Goal: Information Seeking & Learning: Learn about a topic

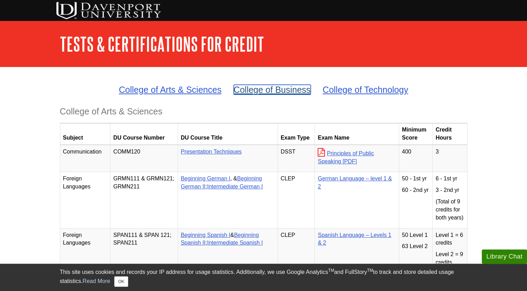
click at [273, 86] on link "College of Business" at bounding box center [272, 90] width 77 height 10
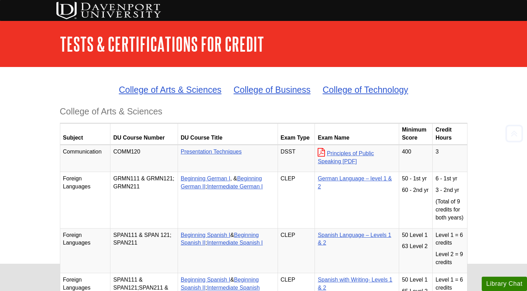
scroll to position [1487, 0]
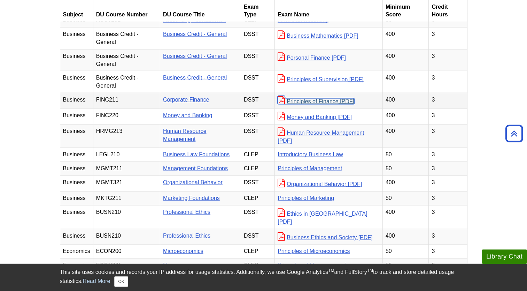
click at [289, 104] on link "Principles of Finance" at bounding box center [316, 101] width 77 height 6
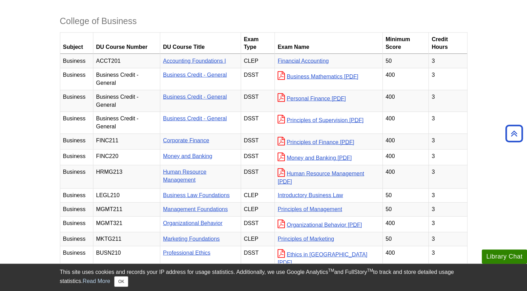
scroll to position [1464, 0]
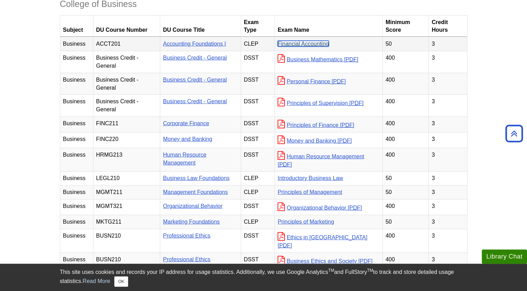
click at [292, 47] on link "Financial Accounting" at bounding box center [303, 44] width 51 height 6
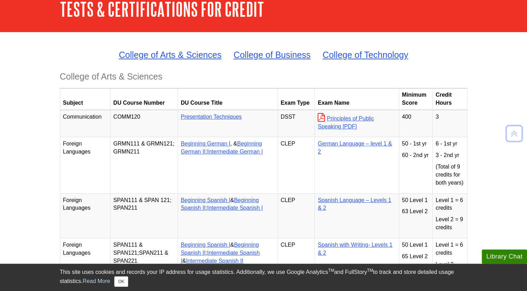
scroll to position [0, 0]
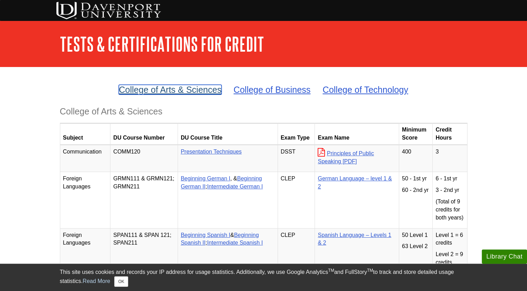
click at [208, 93] on link "College of Arts & Sciences" at bounding box center [170, 90] width 103 height 10
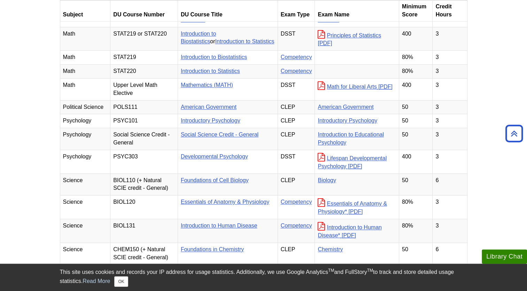
scroll to position [665, 0]
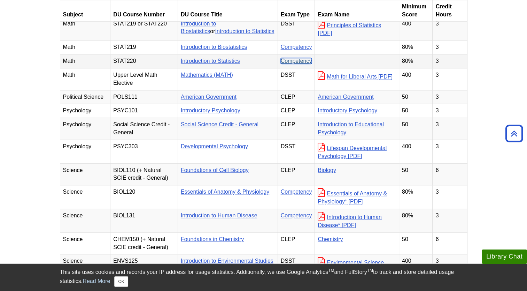
click at [297, 62] on link "Competency" at bounding box center [296, 61] width 31 height 6
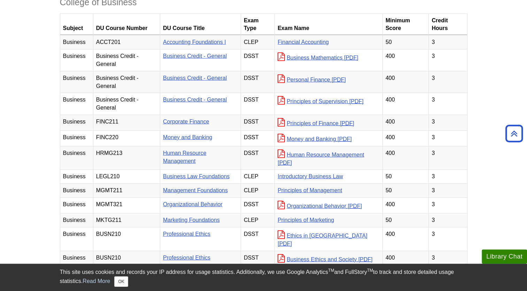
scroll to position [1466, 0]
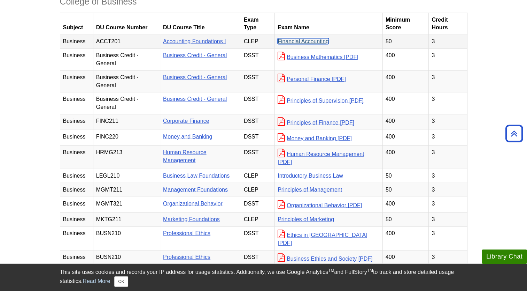
click at [302, 44] on link "Financial Accounting" at bounding box center [303, 41] width 51 height 6
